Goal: Task Accomplishment & Management: Use online tool/utility

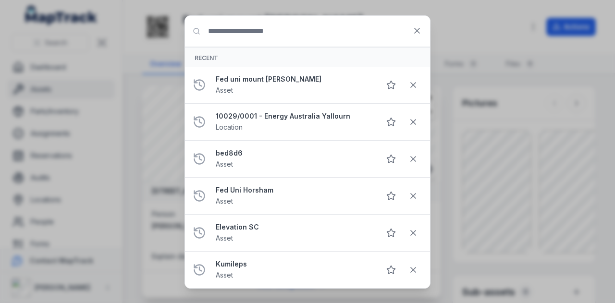
click at [289, 38] on input "Search for anything" at bounding box center [307, 31] width 245 height 31
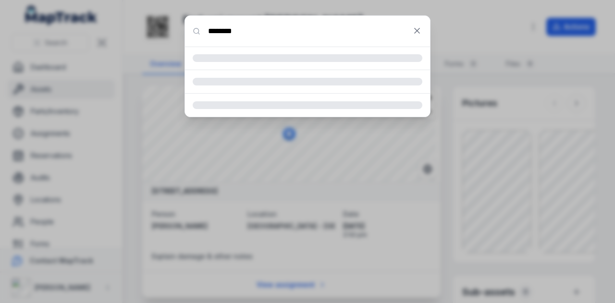
type input "********"
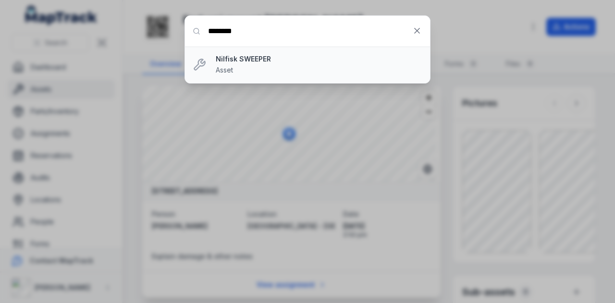
click at [226, 59] on strong "Nilfisk SWEEPER" at bounding box center [319, 59] width 207 height 10
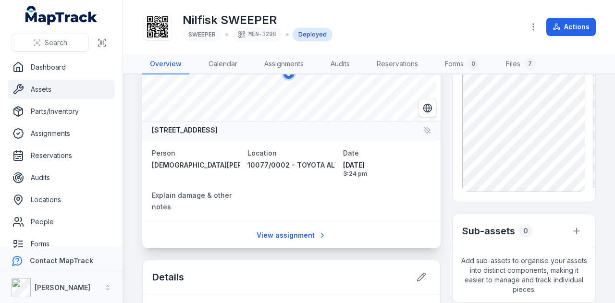
scroll to position [48, 0]
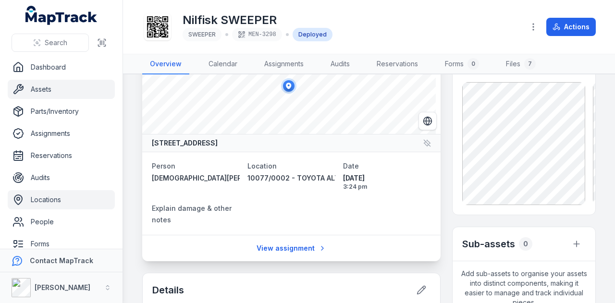
click at [66, 200] on link "Locations" at bounding box center [61, 199] width 107 height 19
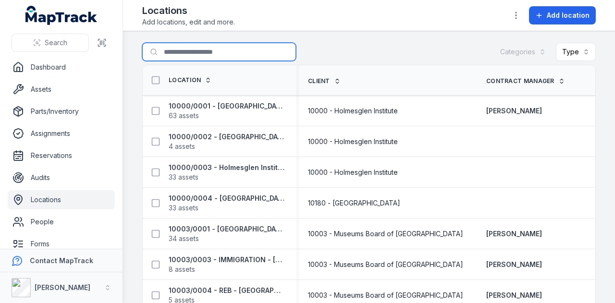
click at [188, 48] on input "Search for locations" at bounding box center [219, 52] width 154 height 18
type input "******"
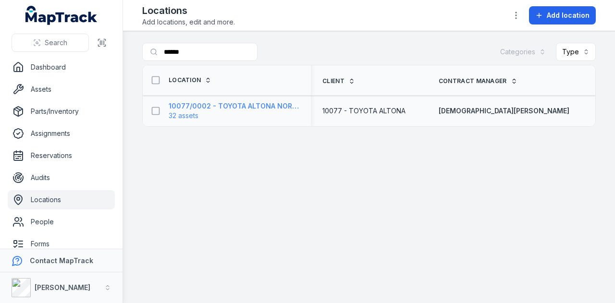
click at [232, 107] on strong "10077/0002 - TOYOTA ALTONA NORTH" at bounding box center [234, 106] width 131 height 10
click at [267, 103] on strong "10077/0002 - TOYOTA ALTONA NORTH" at bounding box center [234, 106] width 131 height 10
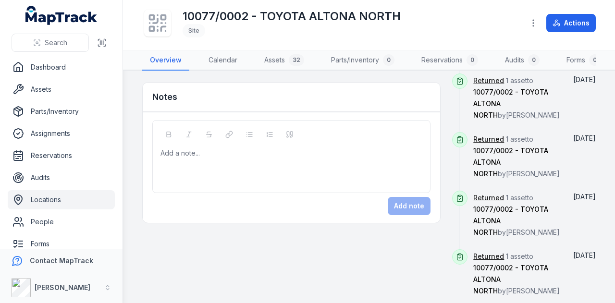
scroll to position [794, 0]
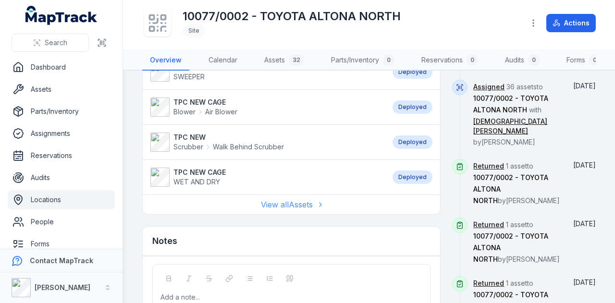
click at [304, 205] on link "View all Assets" at bounding box center [292, 205] width 62 height 12
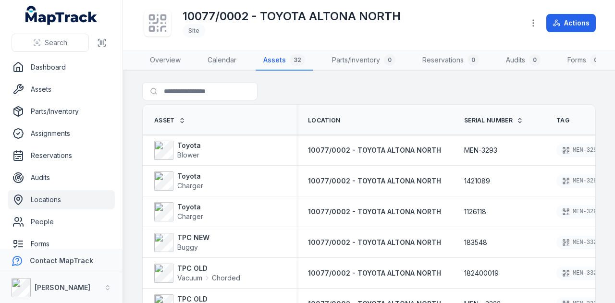
click at [500, 124] on span "Serial Number" at bounding box center [488, 121] width 49 height 8
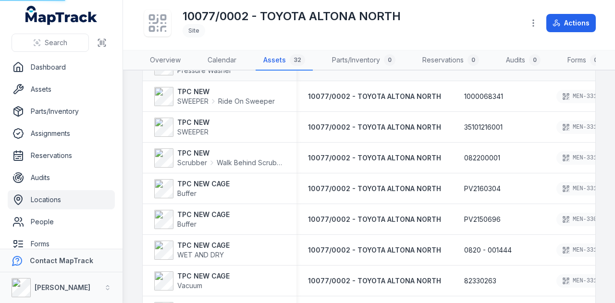
scroll to position [481, 0]
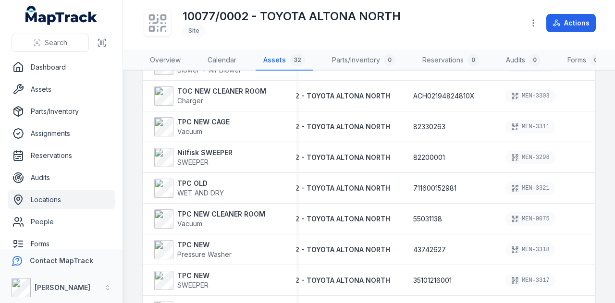
scroll to position [283, 0]
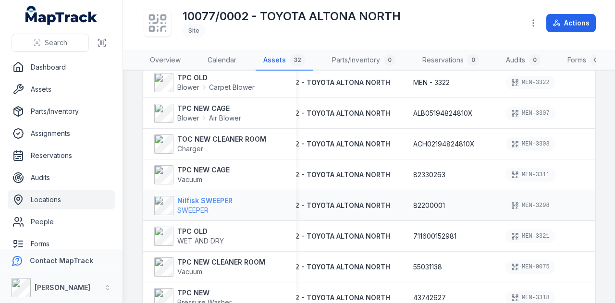
click at [221, 202] on strong "Nilfisk SWEEPER" at bounding box center [204, 201] width 55 height 10
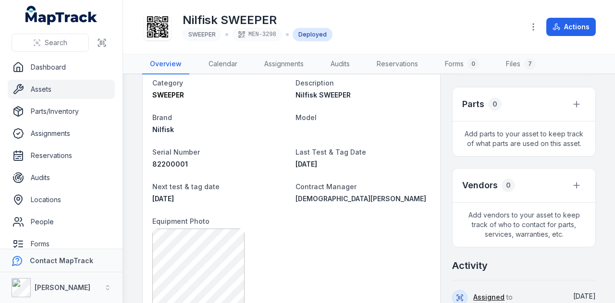
scroll to position [288, 0]
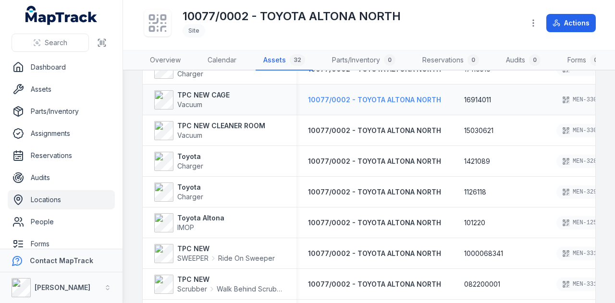
scroll to position [860, 0]
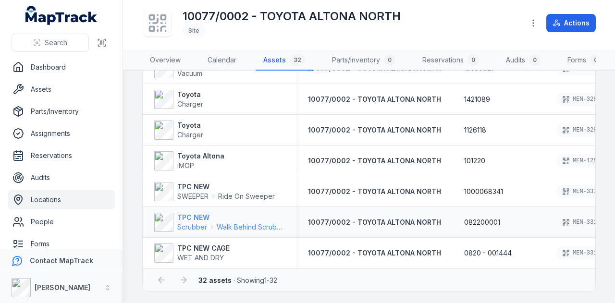
click at [188, 219] on strong "TPC NEW" at bounding box center [231, 218] width 108 height 10
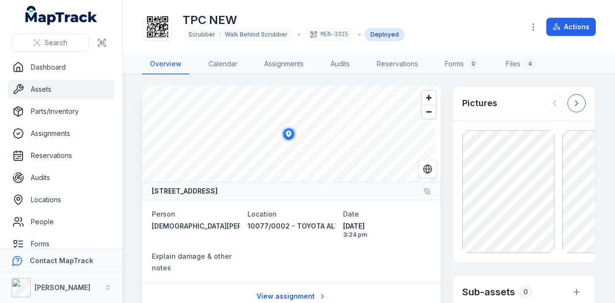
click at [568, 103] on button at bounding box center [577, 103] width 18 height 18
click at [563, 103] on div at bounding box center [566, 103] width 40 height 18
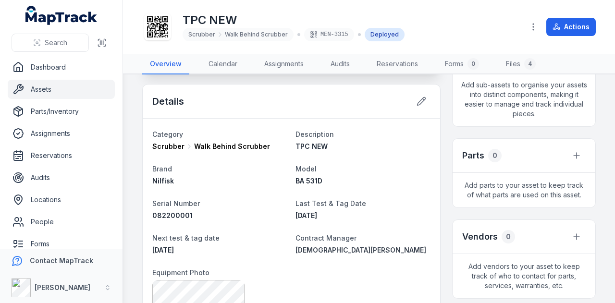
scroll to position [288, 0]
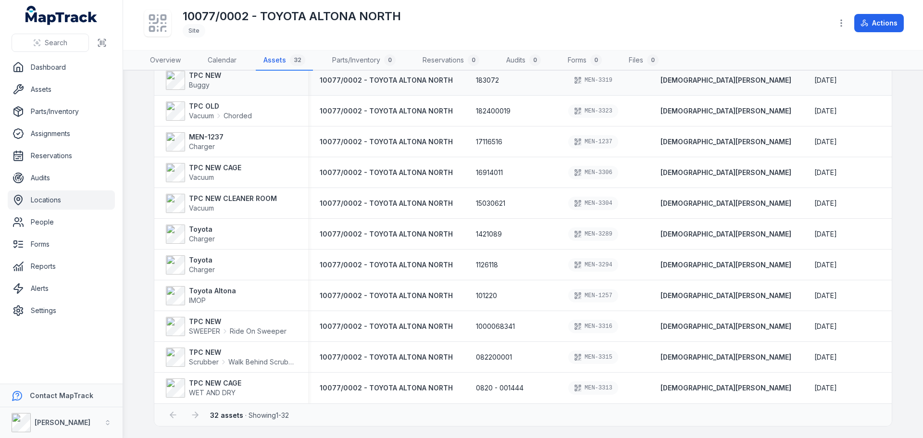
scroll to position [720, 0]
click at [192, 303] on span "Scrubber" at bounding box center [204, 362] width 30 height 10
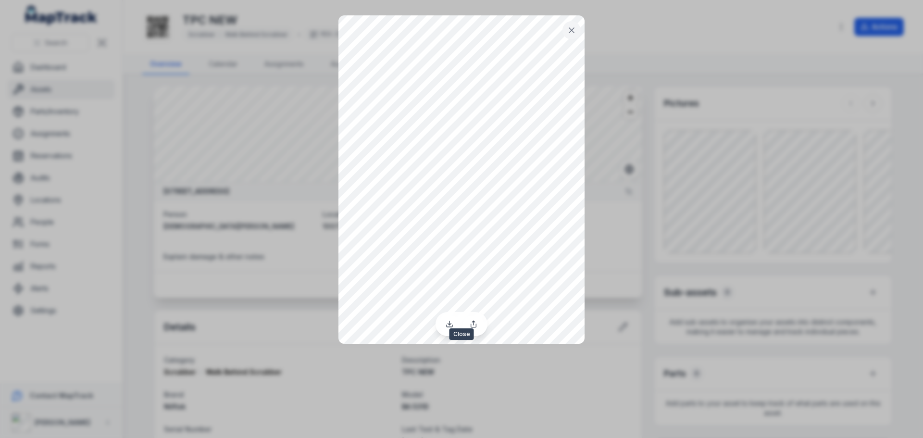
click at [573, 26] on icon at bounding box center [572, 30] width 10 height 10
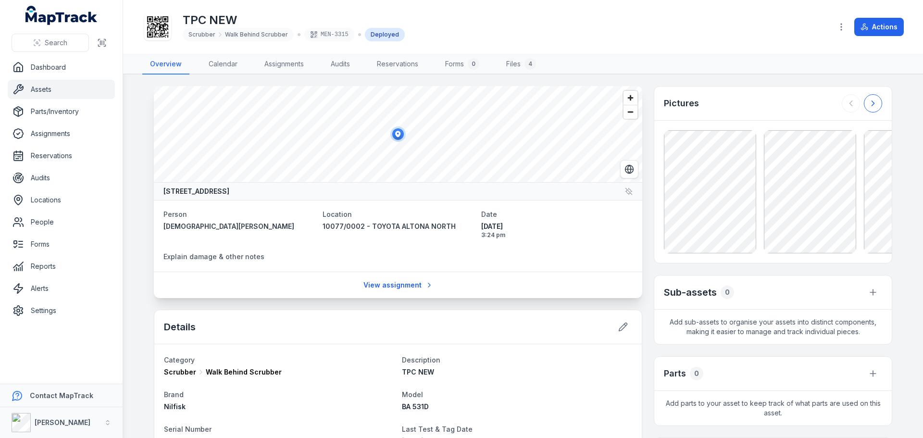
click at [615, 103] on icon at bounding box center [873, 104] width 10 height 10
click at [615, 103] on div at bounding box center [862, 103] width 40 height 18
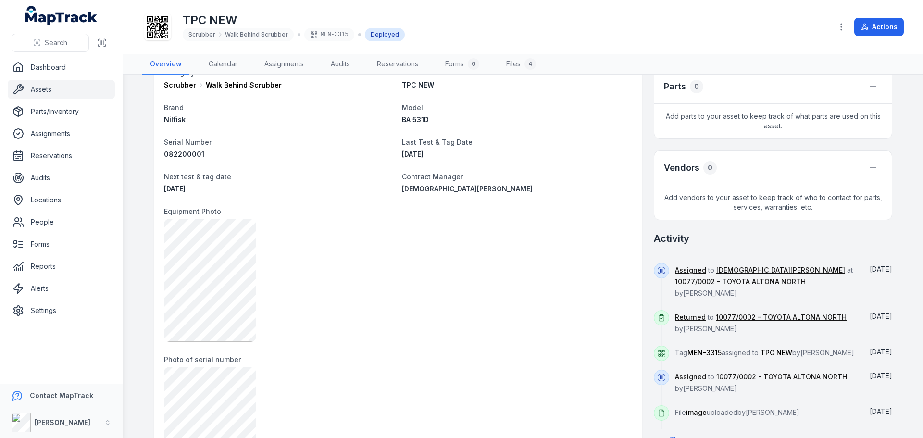
scroll to position [240, 0]
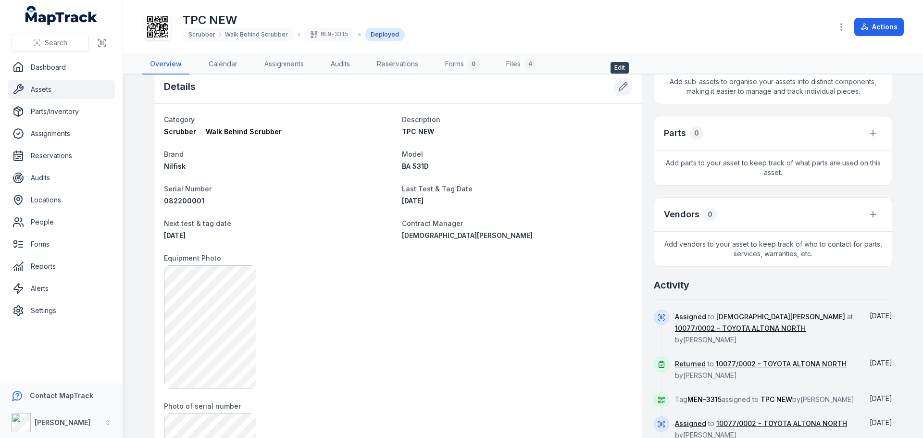
click at [615, 83] on icon at bounding box center [623, 87] width 10 height 10
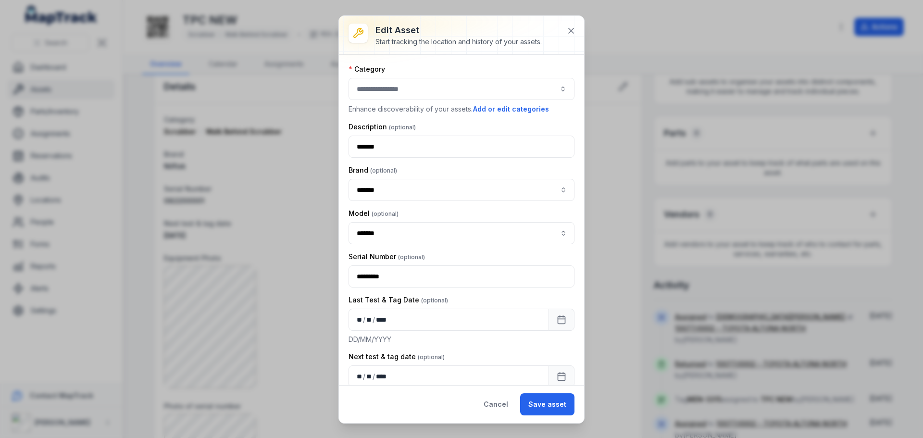
type input "**********"
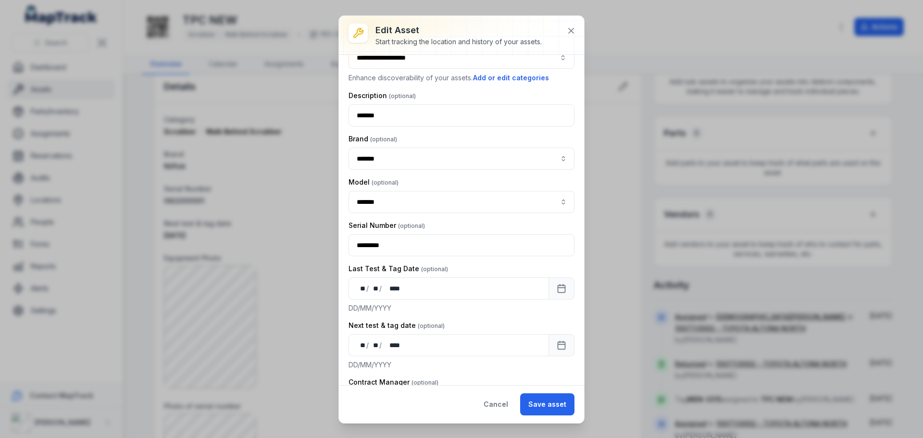
type input "**********"
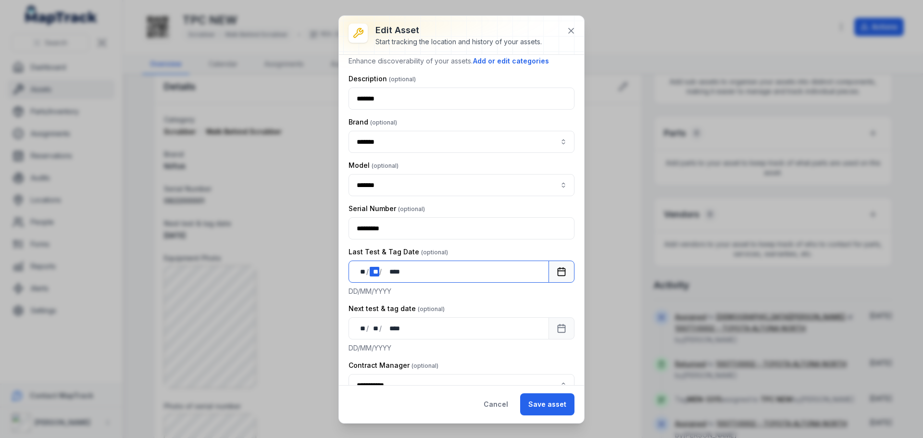
click at [376, 272] on div "** **" at bounding box center [375, 272] width 10 height 10
click at [371, 303] on div "** **" at bounding box center [375, 329] width 10 height 10
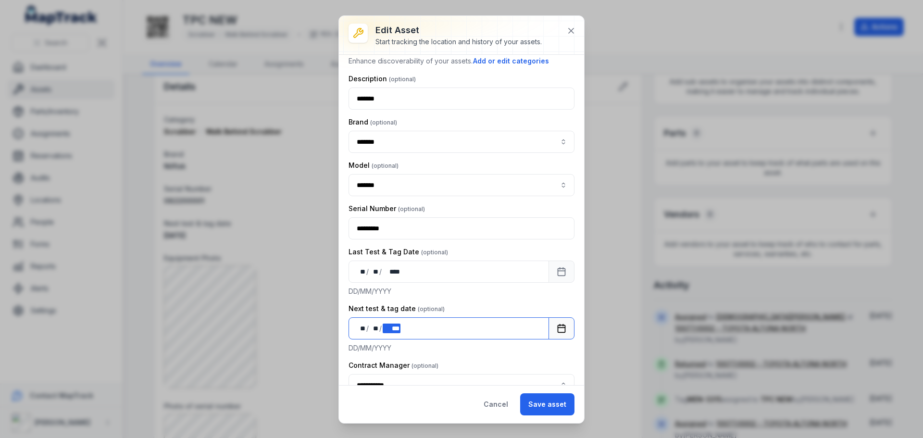
click at [401, 303] on div "** ** / ** ** / **** ***" at bounding box center [448, 328] width 200 height 22
click at [548, 303] on button "Calendar" at bounding box center [561, 328] width 26 height 22
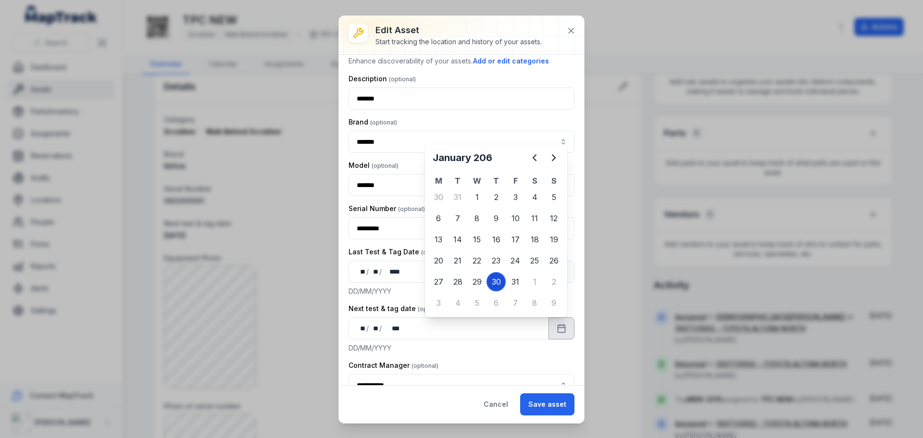
click at [500, 282] on div "30" at bounding box center [495, 281] width 19 height 19
click at [537, 303] on button "Save asset" at bounding box center [547, 404] width 54 height 22
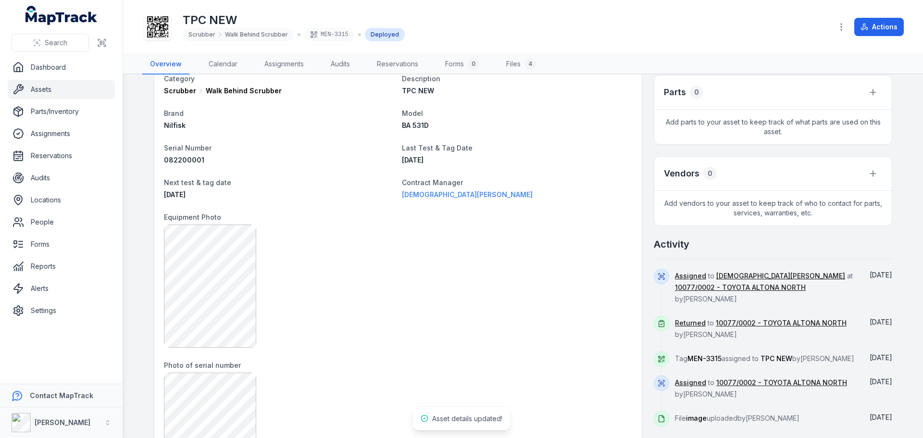
scroll to position [336, 0]
